Goal: Find specific page/section: Find specific page/section

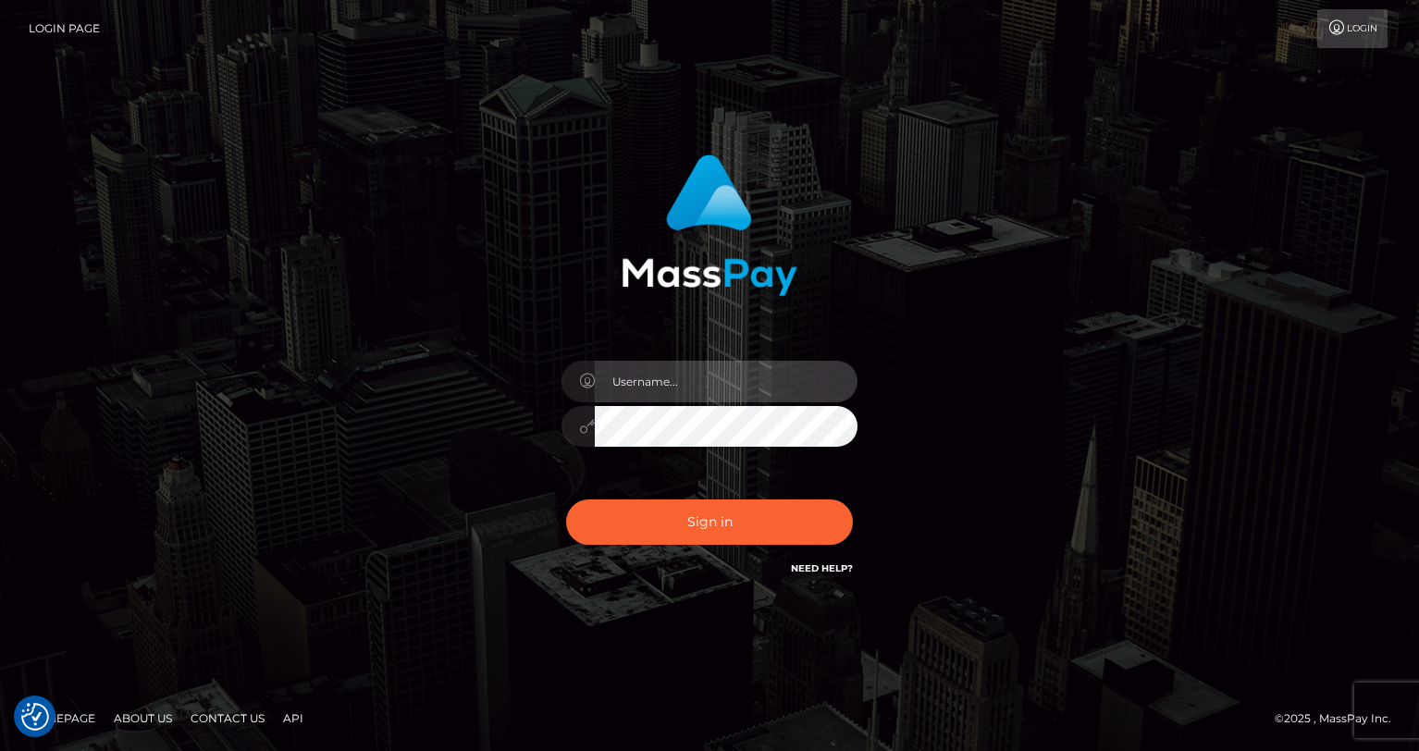
click at [736, 385] on input "text" at bounding box center [726, 382] width 263 height 42
type input "oli.fanvue"
click at [756, 368] on input "text" at bounding box center [726, 382] width 263 height 42
type input "oli.fanvue"
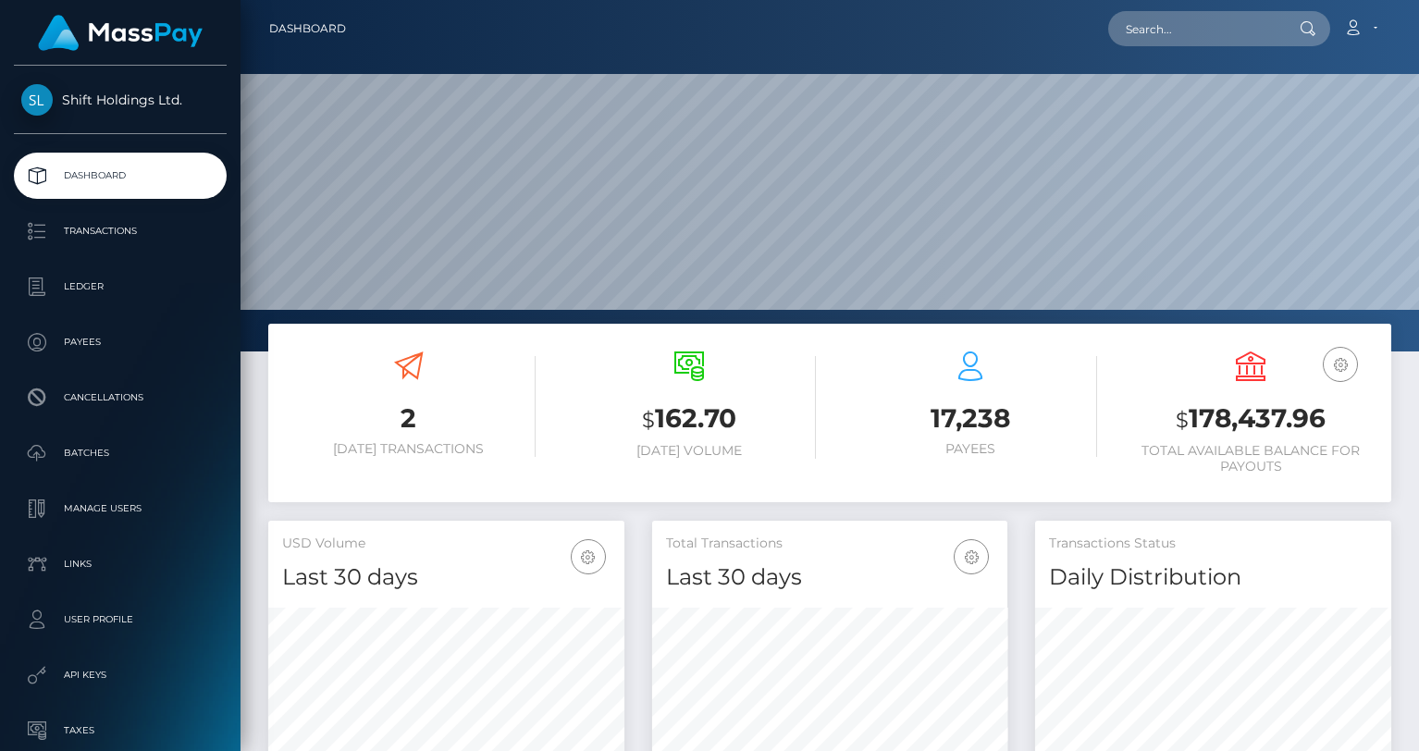
scroll to position [328, 356]
click at [1181, 32] on input "text" at bounding box center [1195, 28] width 174 height 35
paste input "mistressseleneai@gmail.com"
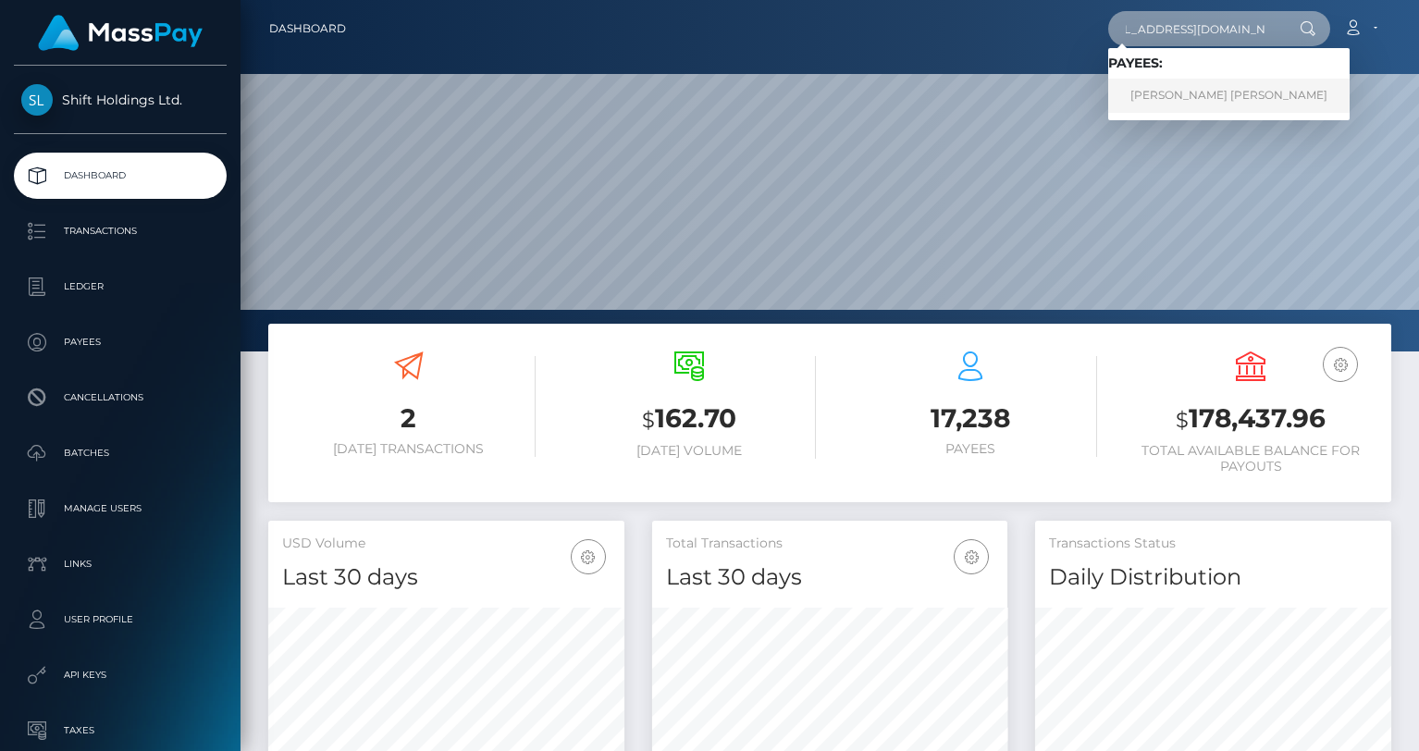
type input "[EMAIL_ADDRESS][DOMAIN_NAME]"
click at [1192, 93] on link "CALEB TYNDALE MCGINNIS" at bounding box center [1228, 96] width 241 height 34
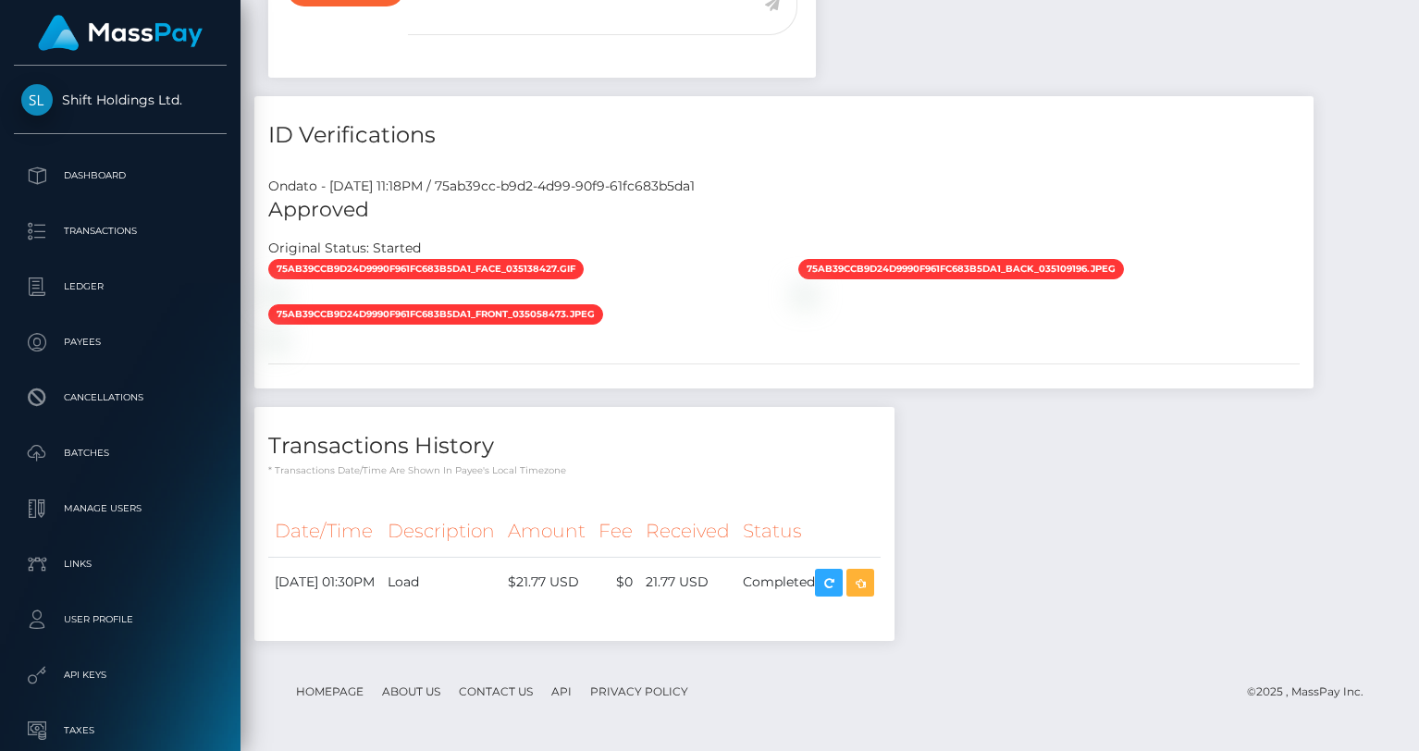
scroll to position [1646, 0]
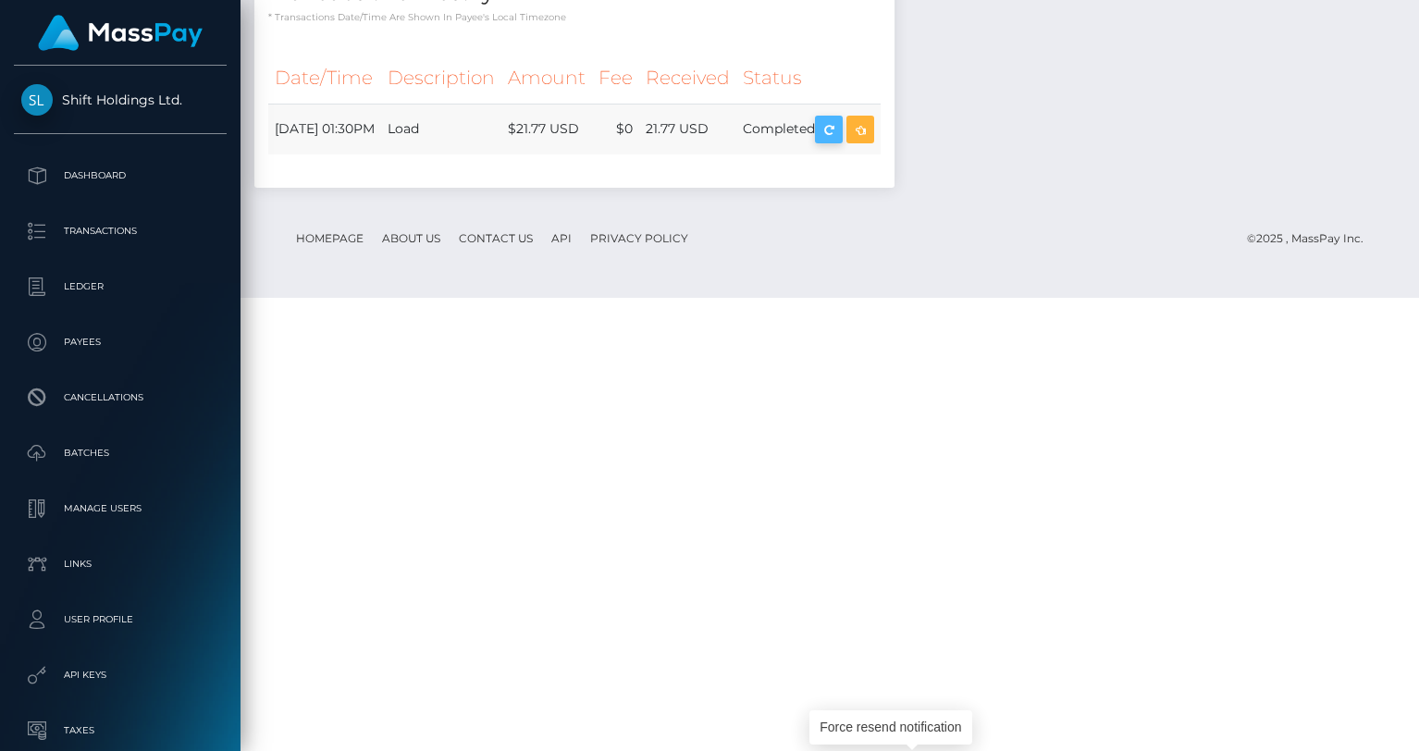
click at [840, 142] on icon "button" at bounding box center [829, 129] width 22 height 23
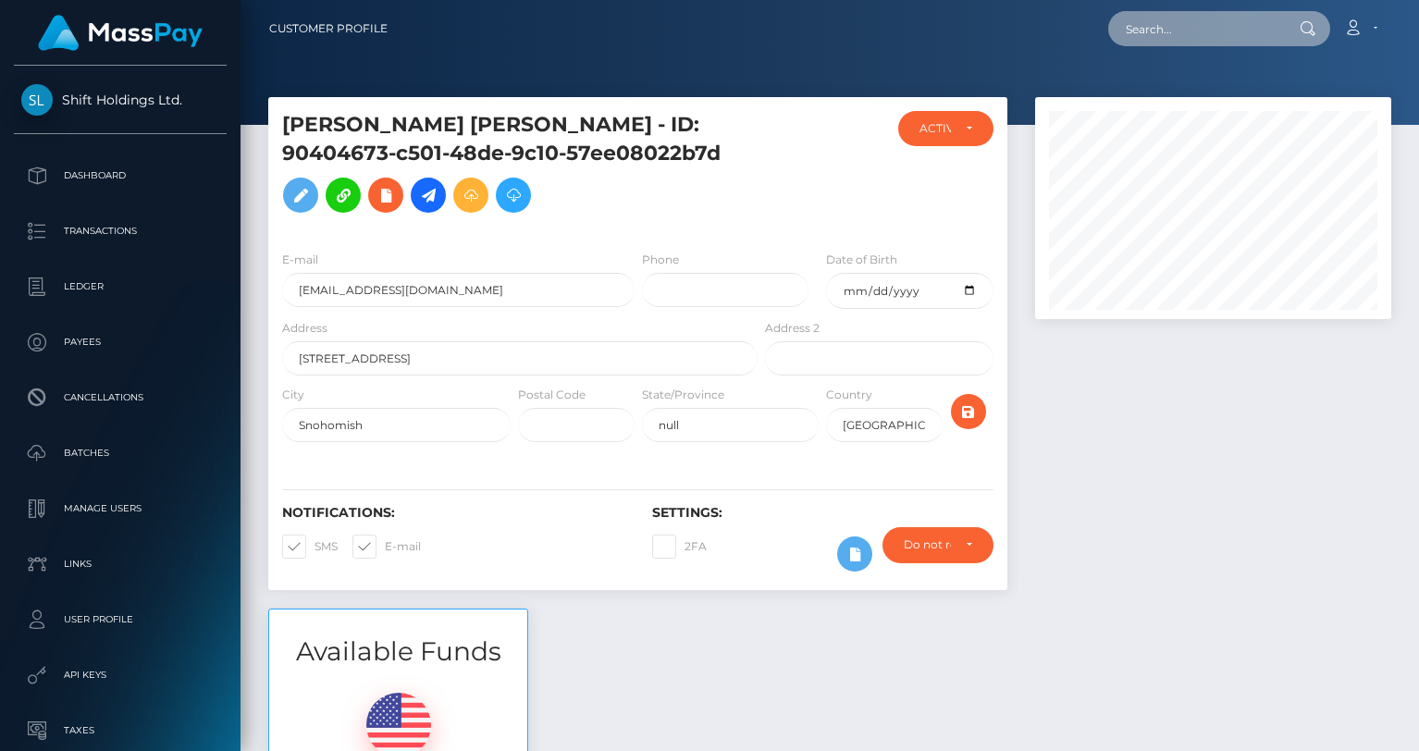
click at [1173, 21] on input "text" at bounding box center [1195, 28] width 174 height 35
paste input "britelitellctara@gmail.com"
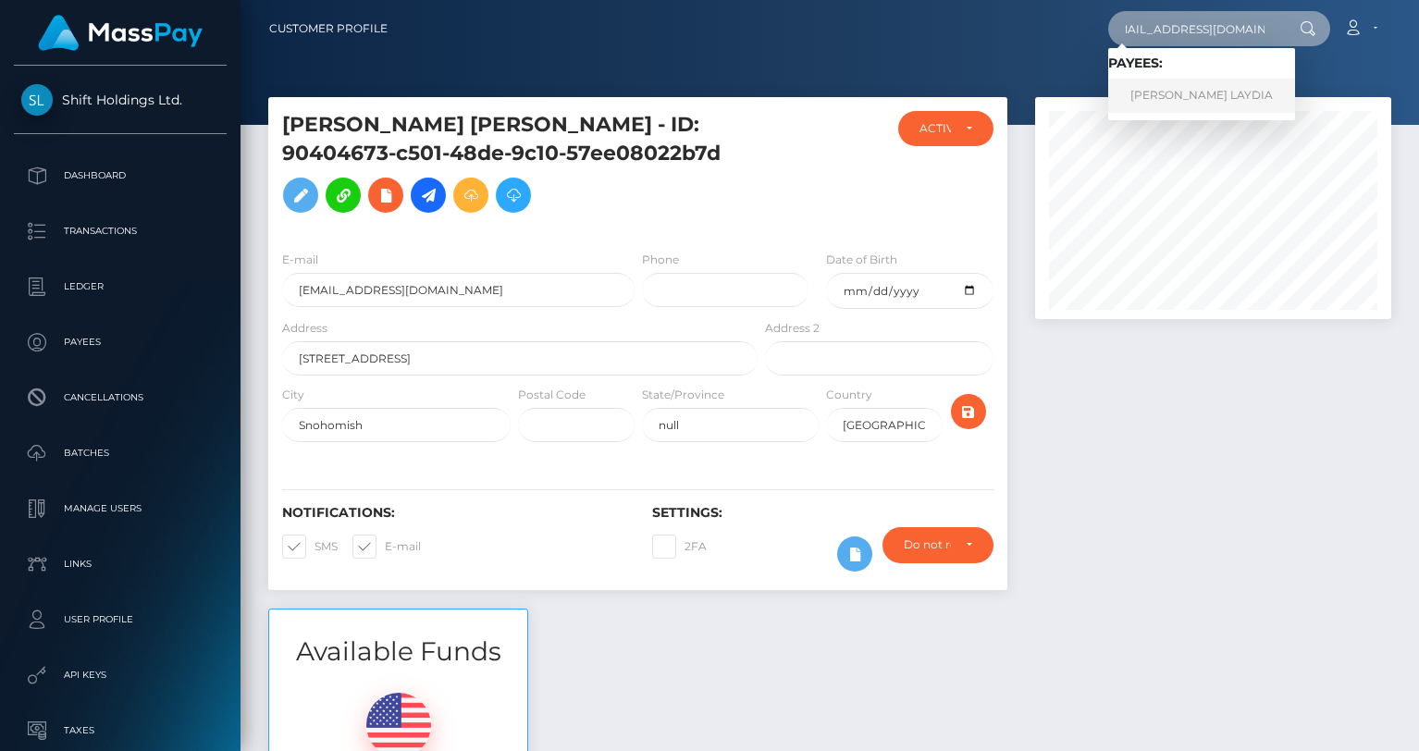
type input "britelitellctara@gmail.com"
click at [1195, 92] on link "ARCELLA GERMONO LAYDIA" at bounding box center [1201, 96] width 187 height 34
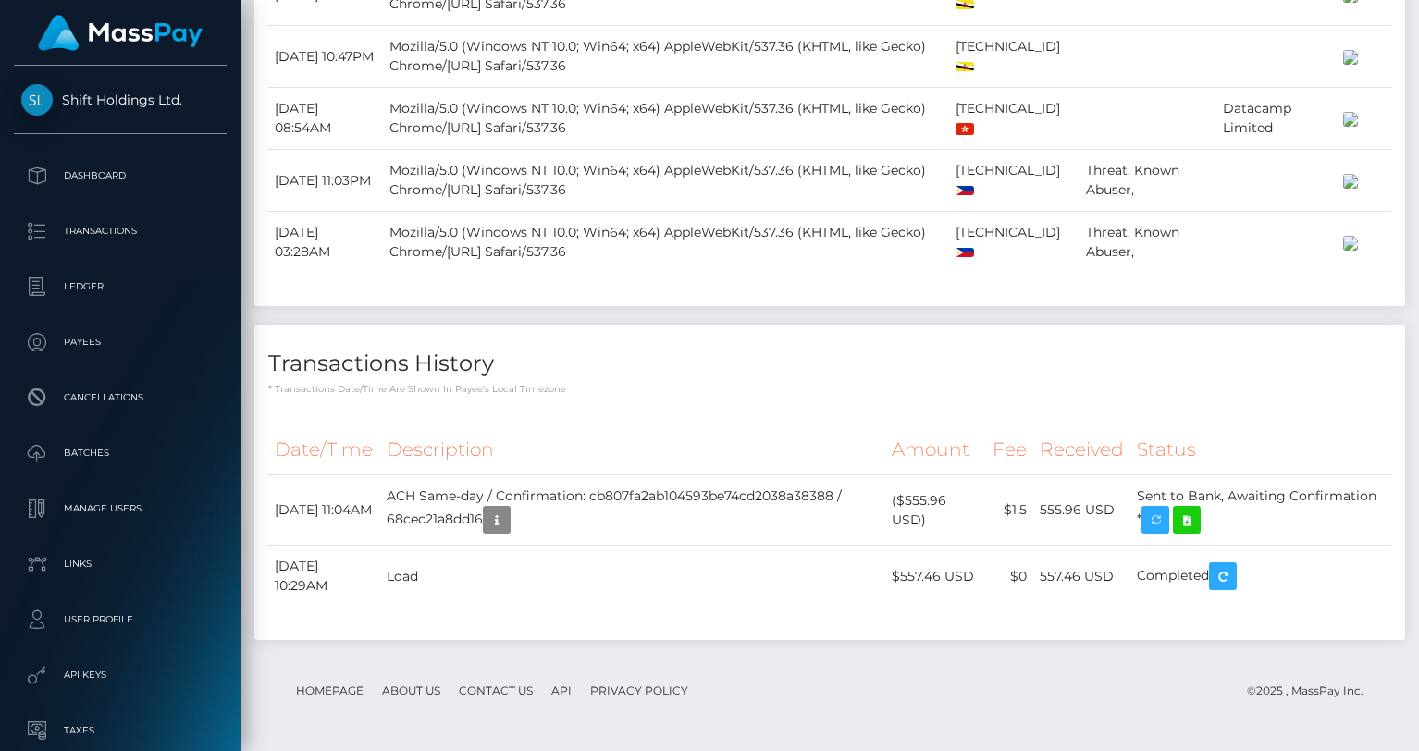
scroll to position [222, 356]
